Goal: Transaction & Acquisition: Purchase product/service

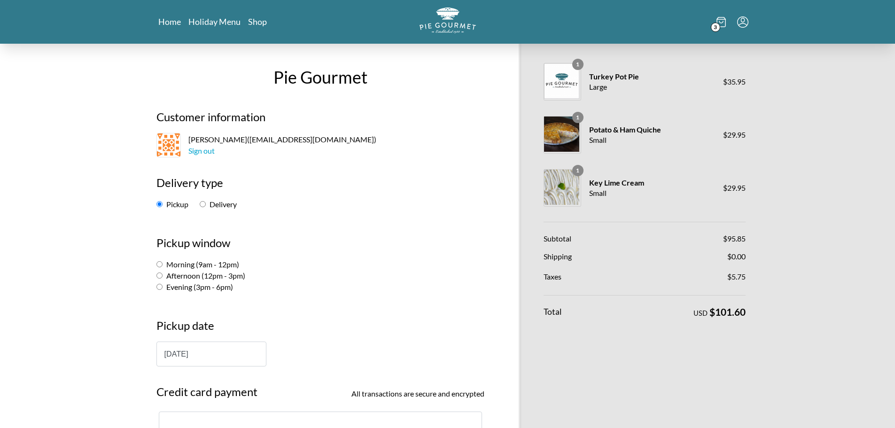
click at [720, 23] on icon at bounding box center [721, 22] width 9 height 10
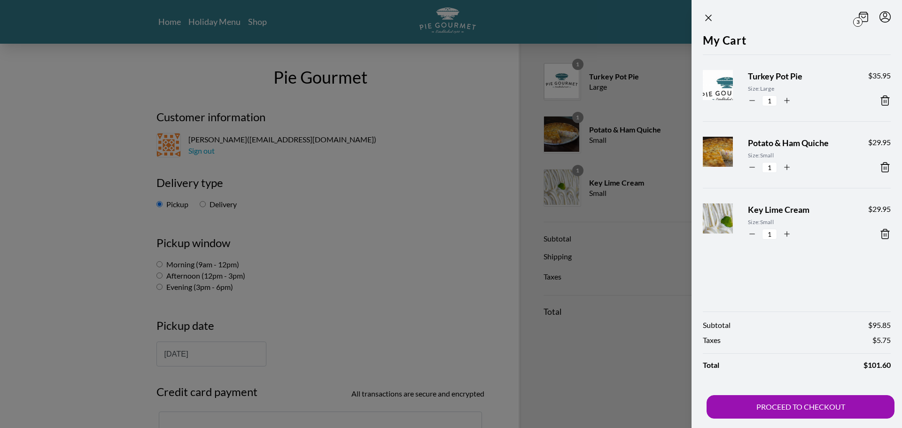
click at [885, 237] on icon at bounding box center [885, 233] width 11 height 11
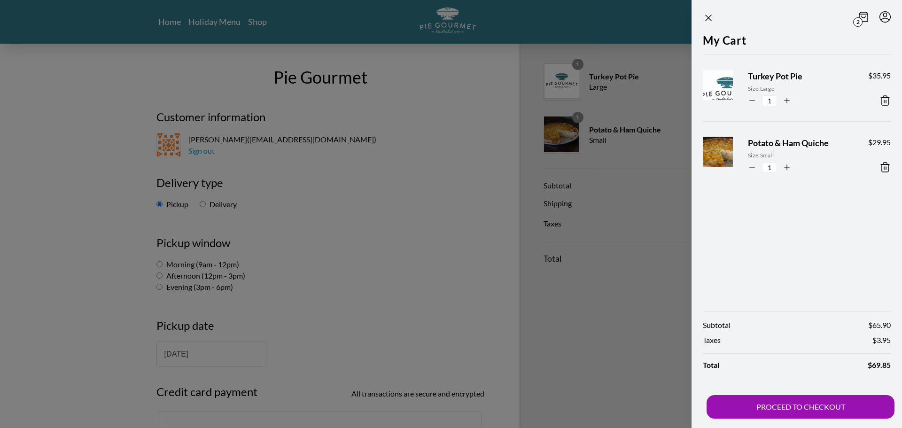
click at [341, 263] on div at bounding box center [451, 214] width 902 height 428
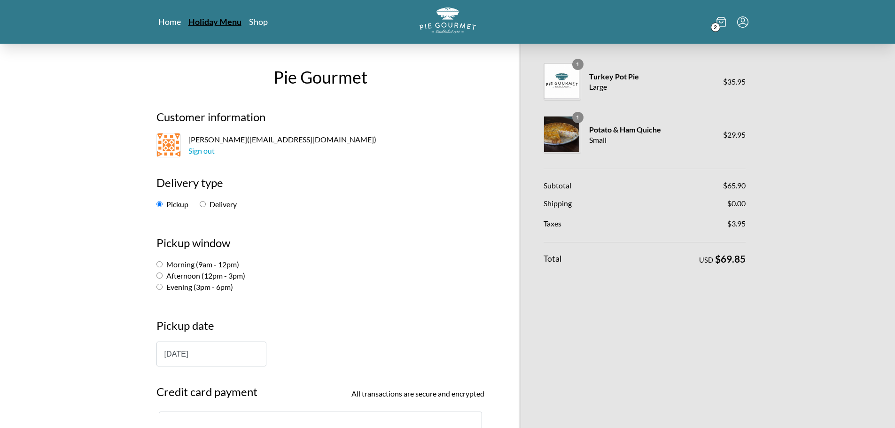
click at [230, 21] on link "Holiday Menu" at bounding box center [214, 21] width 53 height 11
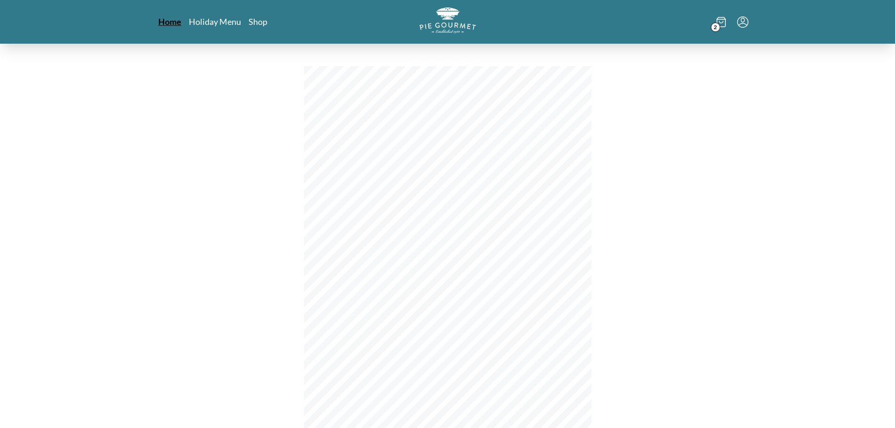
click at [177, 20] on link "Home" at bounding box center [169, 21] width 23 height 11
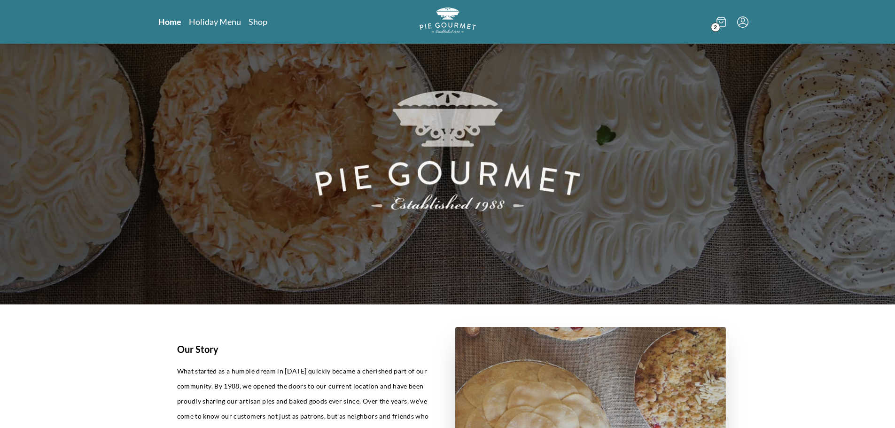
scroll to position [47, 0]
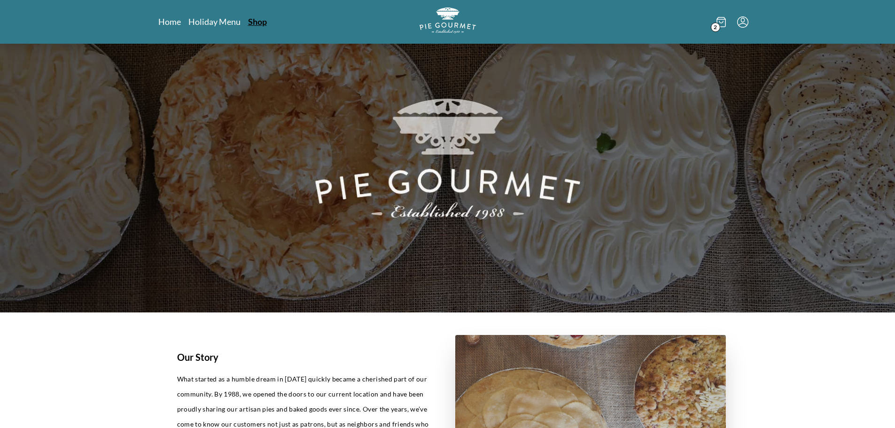
click at [261, 26] on link "Shop" at bounding box center [257, 21] width 19 height 11
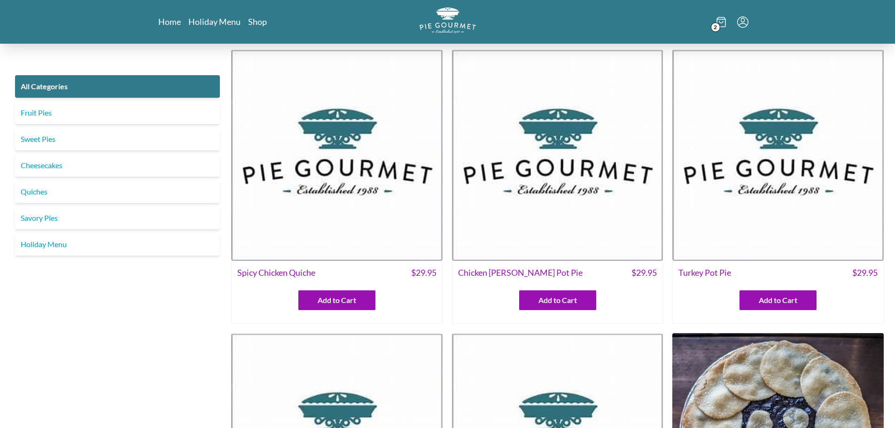
click at [776, 149] on img at bounding box center [777, 154] width 211 height 211
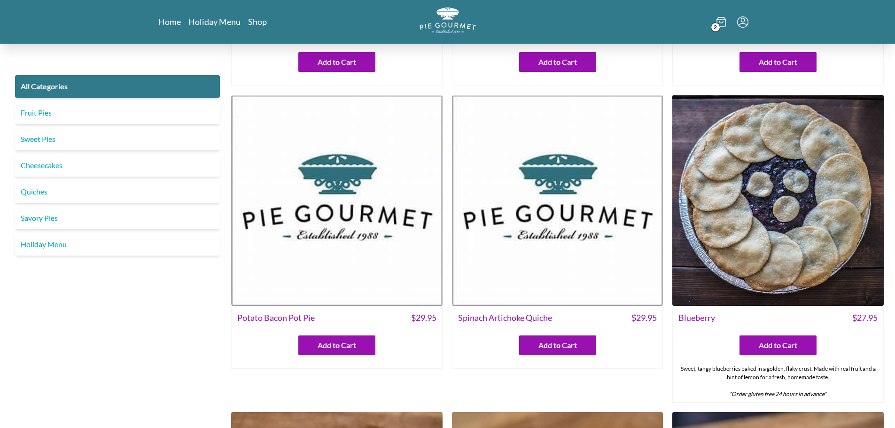
scroll to position [235, 0]
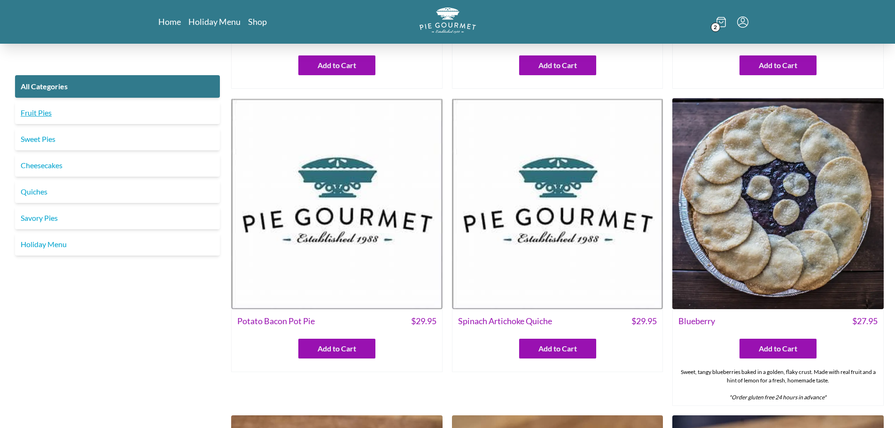
click at [45, 109] on link "Fruit Pies" at bounding box center [117, 112] width 205 height 23
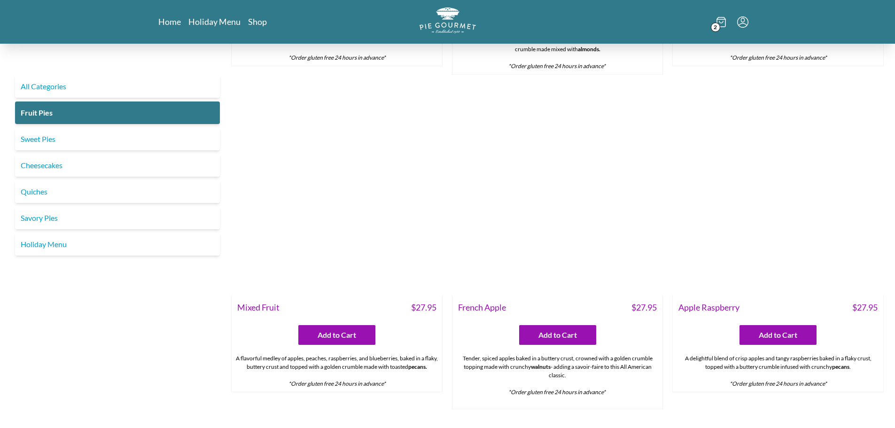
scroll to position [624, 0]
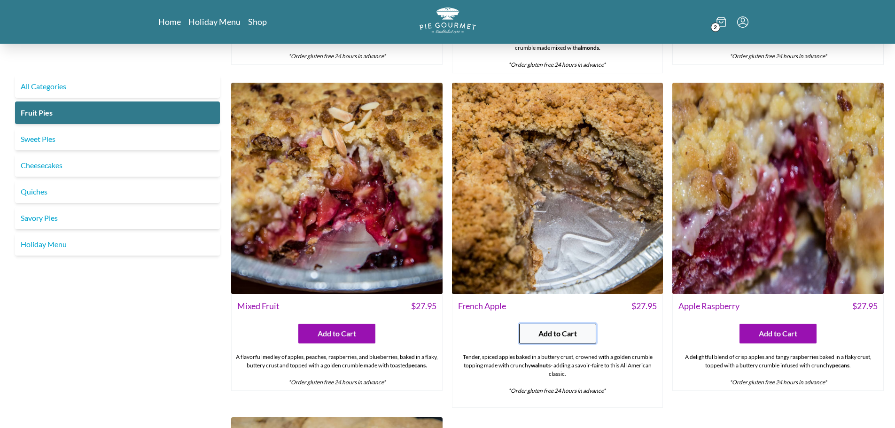
click at [575, 335] on span "Add to Cart" at bounding box center [557, 333] width 39 height 11
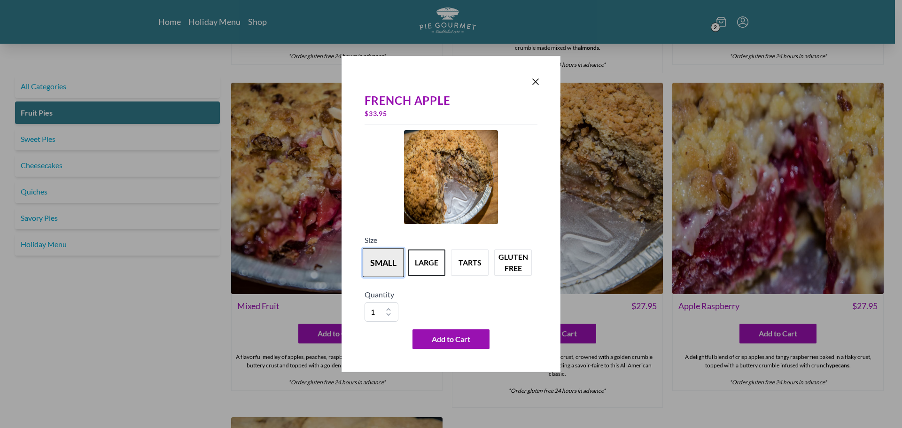
click at [392, 260] on button "small" at bounding box center [383, 262] width 41 height 29
click at [442, 342] on span "Add to Cart" at bounding box center [451, 339] width 39 height 11
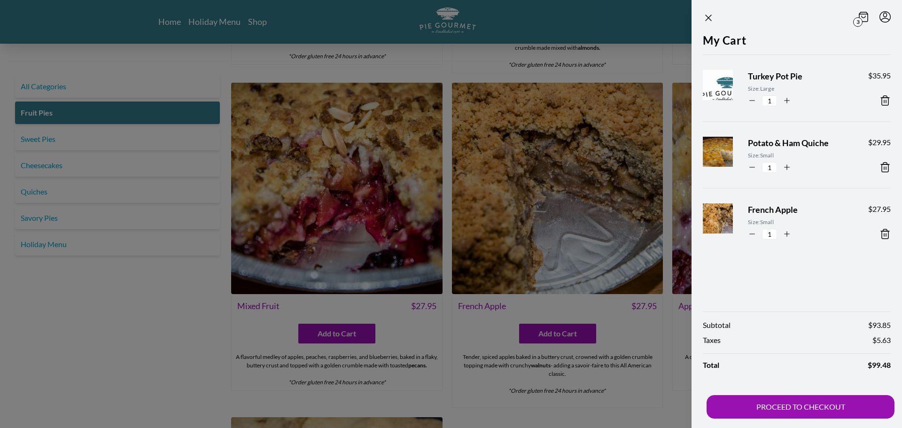
click at [195, 340] on div at bounding box center [451, 214] width 902 height 428
